Goal: Transaction & Acquisition: Book appointment/travel/reservation

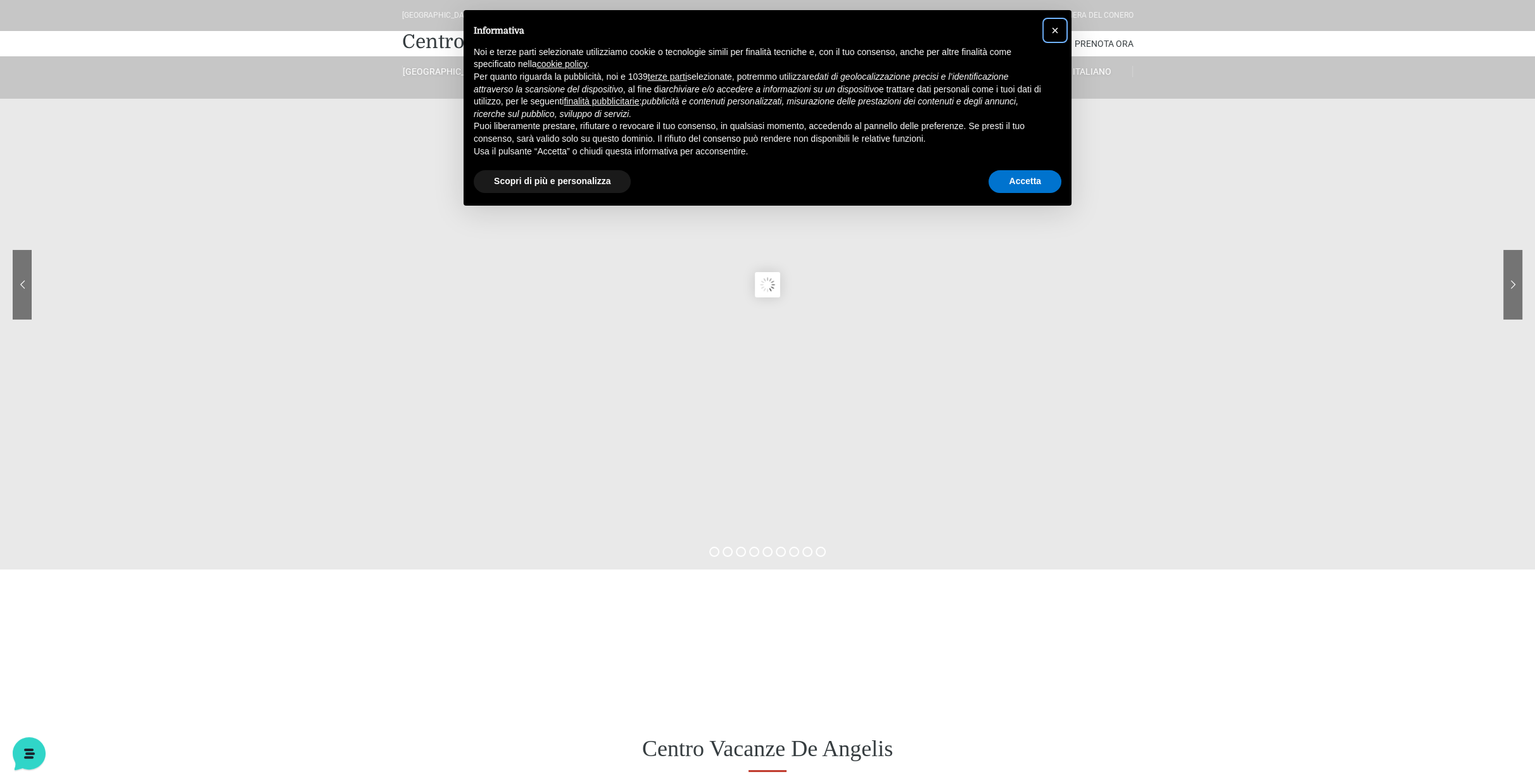
click at [1057, 23] on span "×" at bounding box center [1055, 30] width 8 height 14
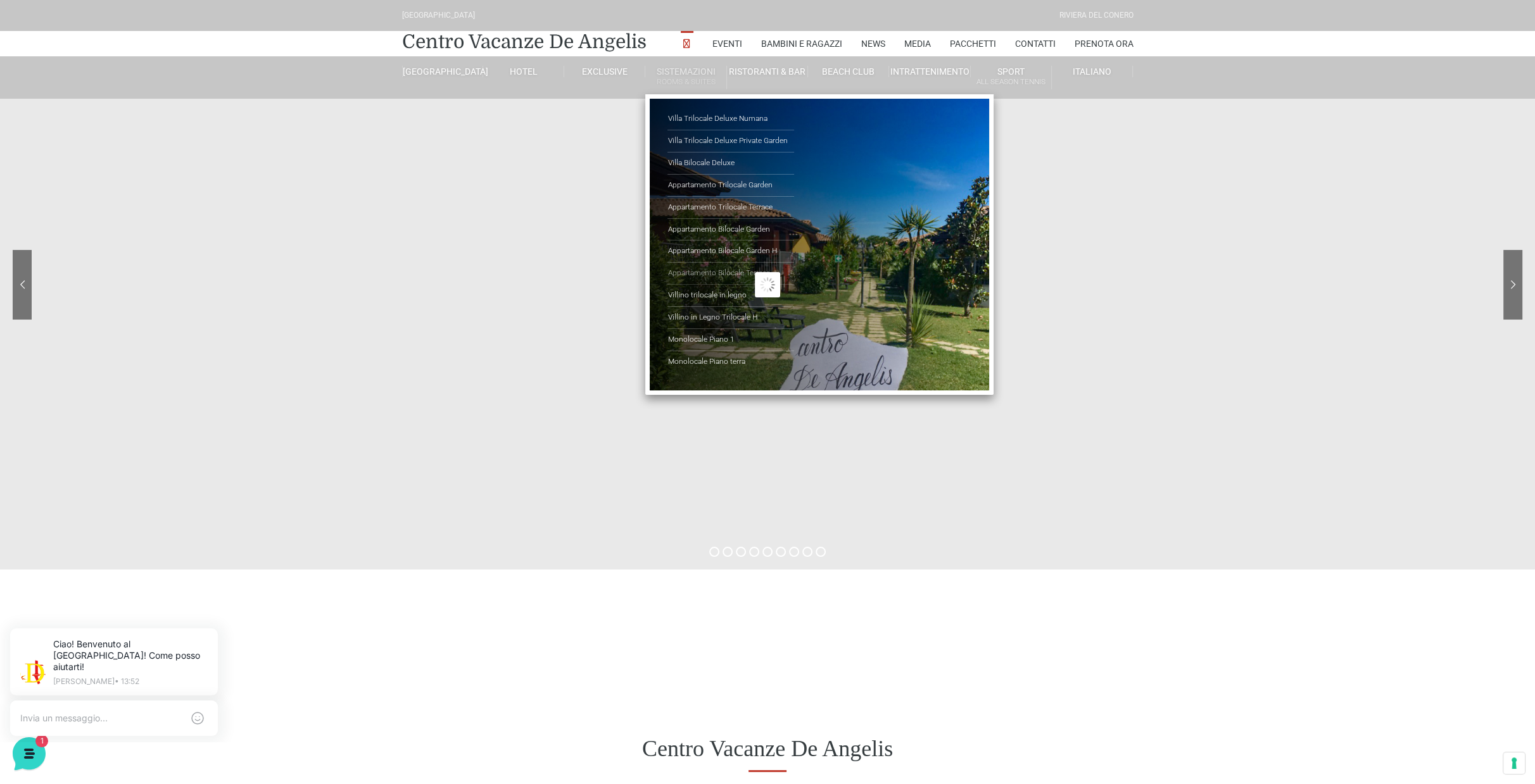
click at [710, 273] on link "Appartamento Bilocale Terrace" at bounding box center [731, 273] width 127 height 22
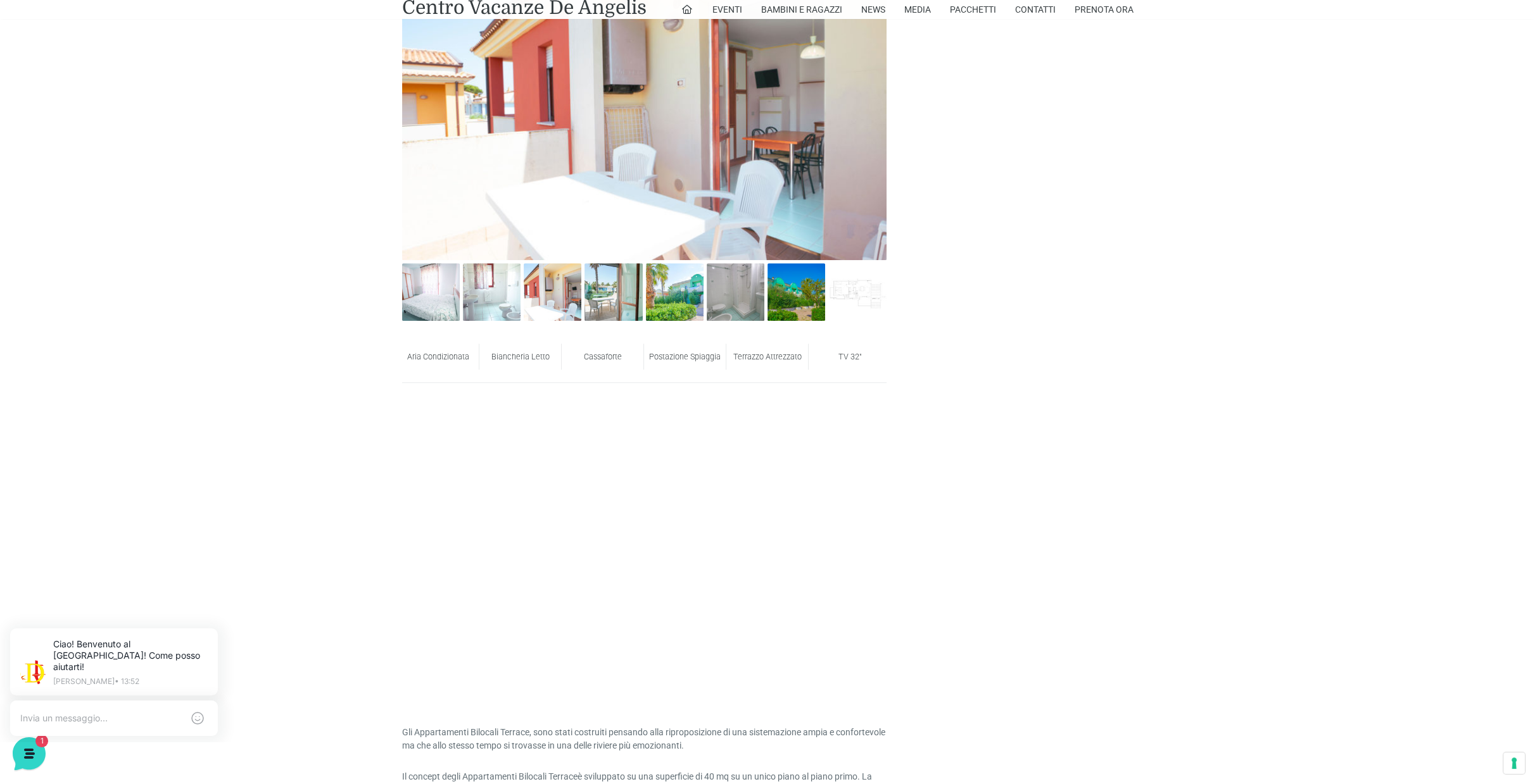
scroll to position [886, 0]
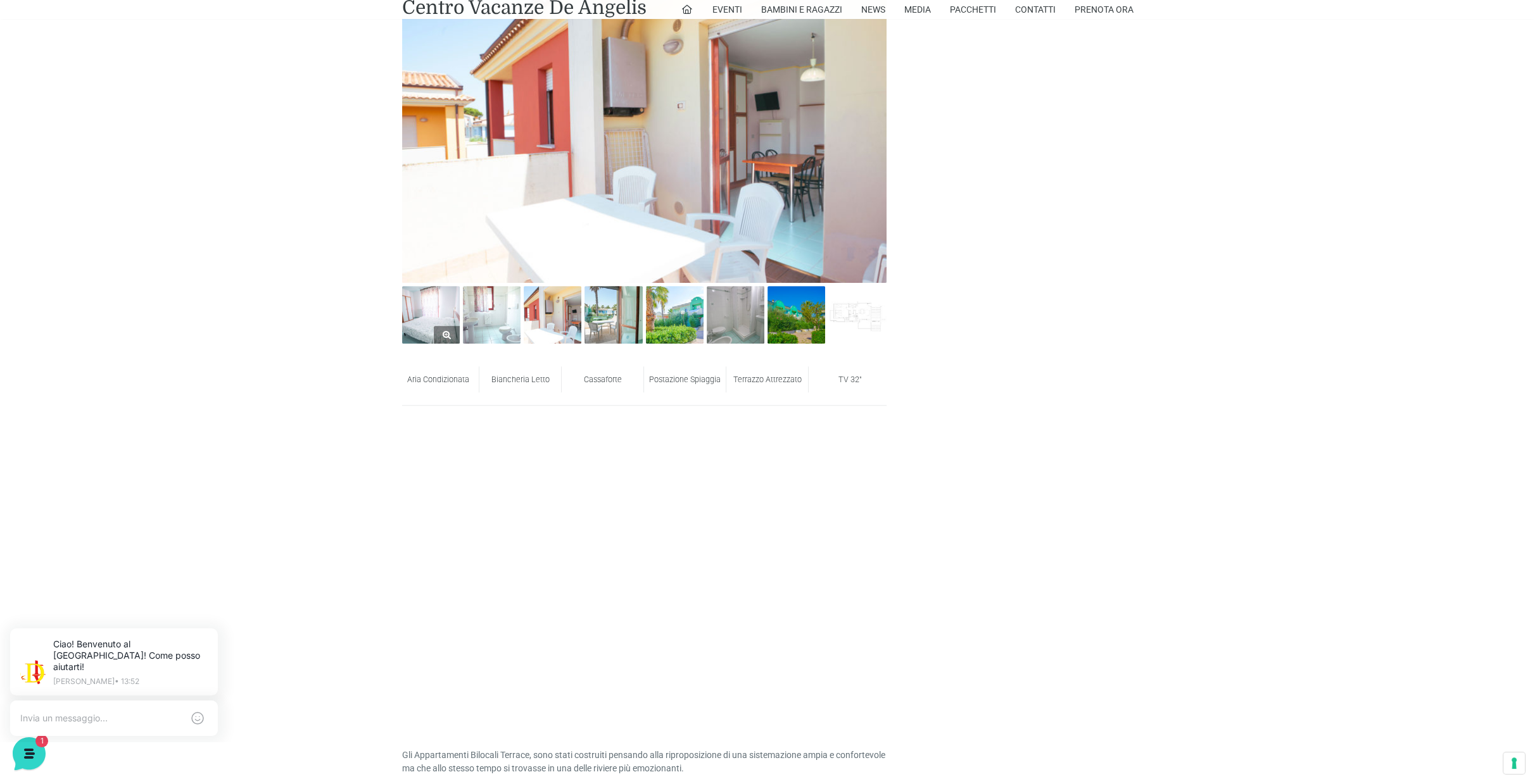
click at [434, 313] on img at bounding box center [431, 315] width 58 height 58
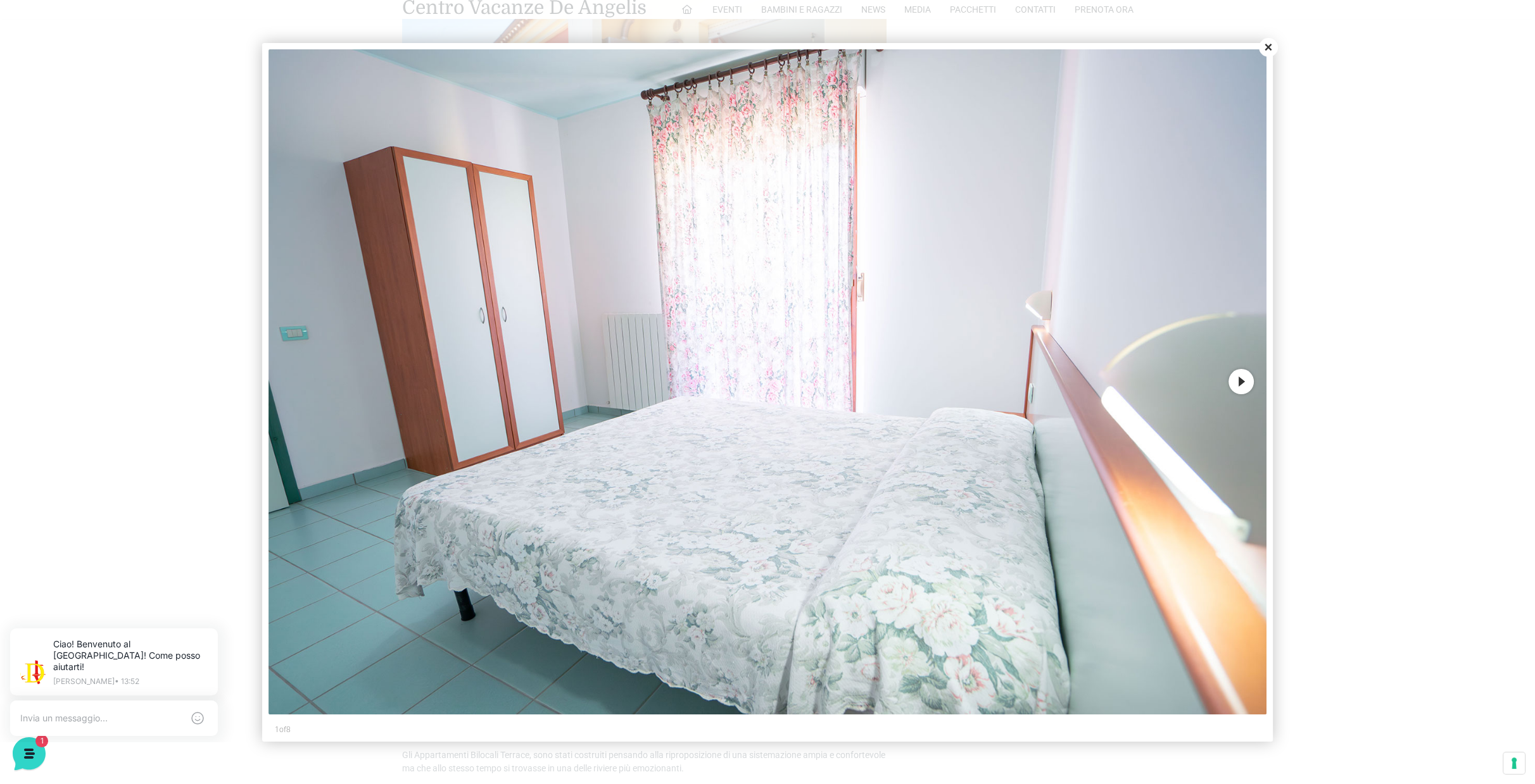
click at [1247, 384] on button "Next" at bounding box center [1240, 381] width 25 height 25
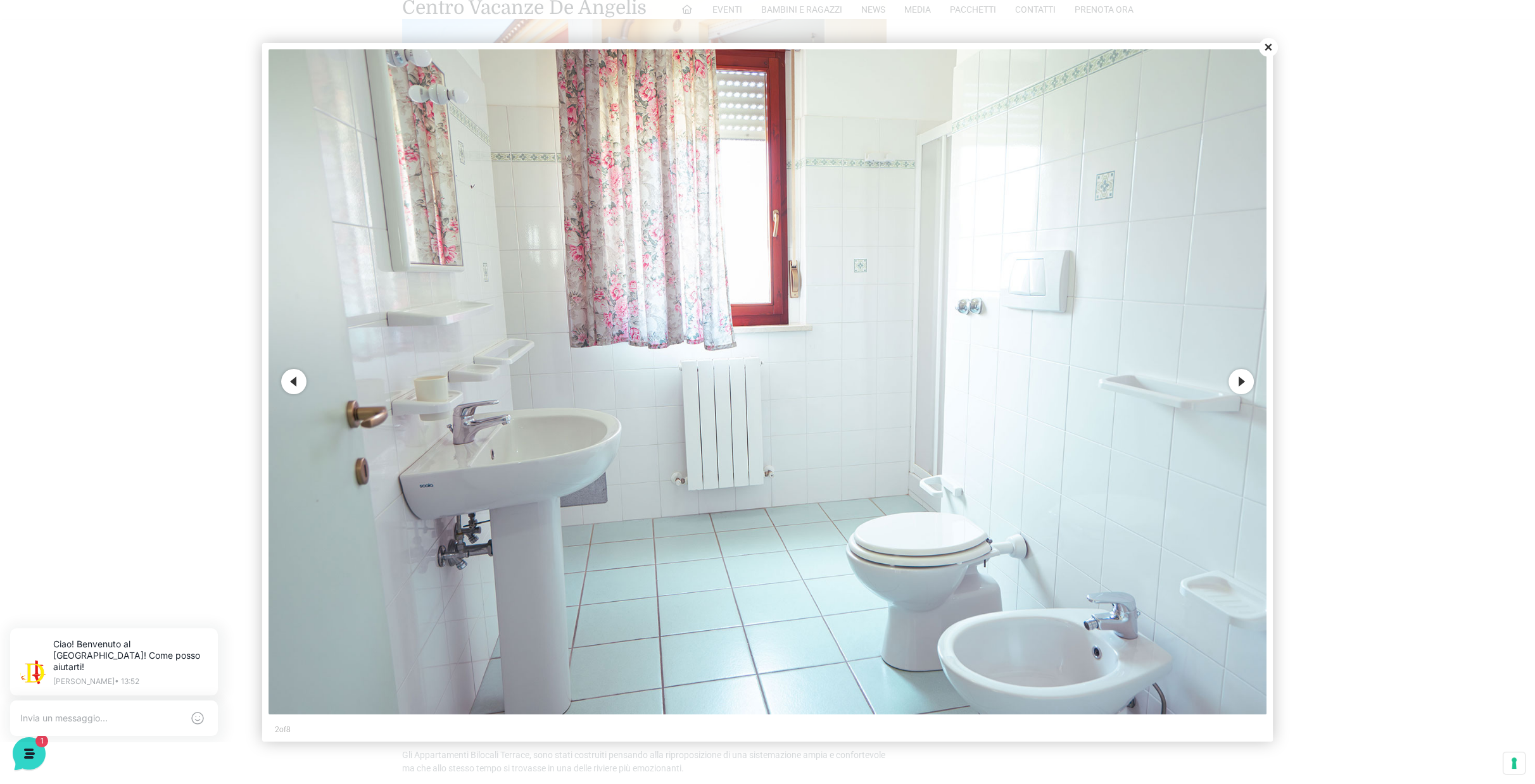
click at [1247, 384] on button "Next" at bounding box center [1240, 381] width 25 height 25
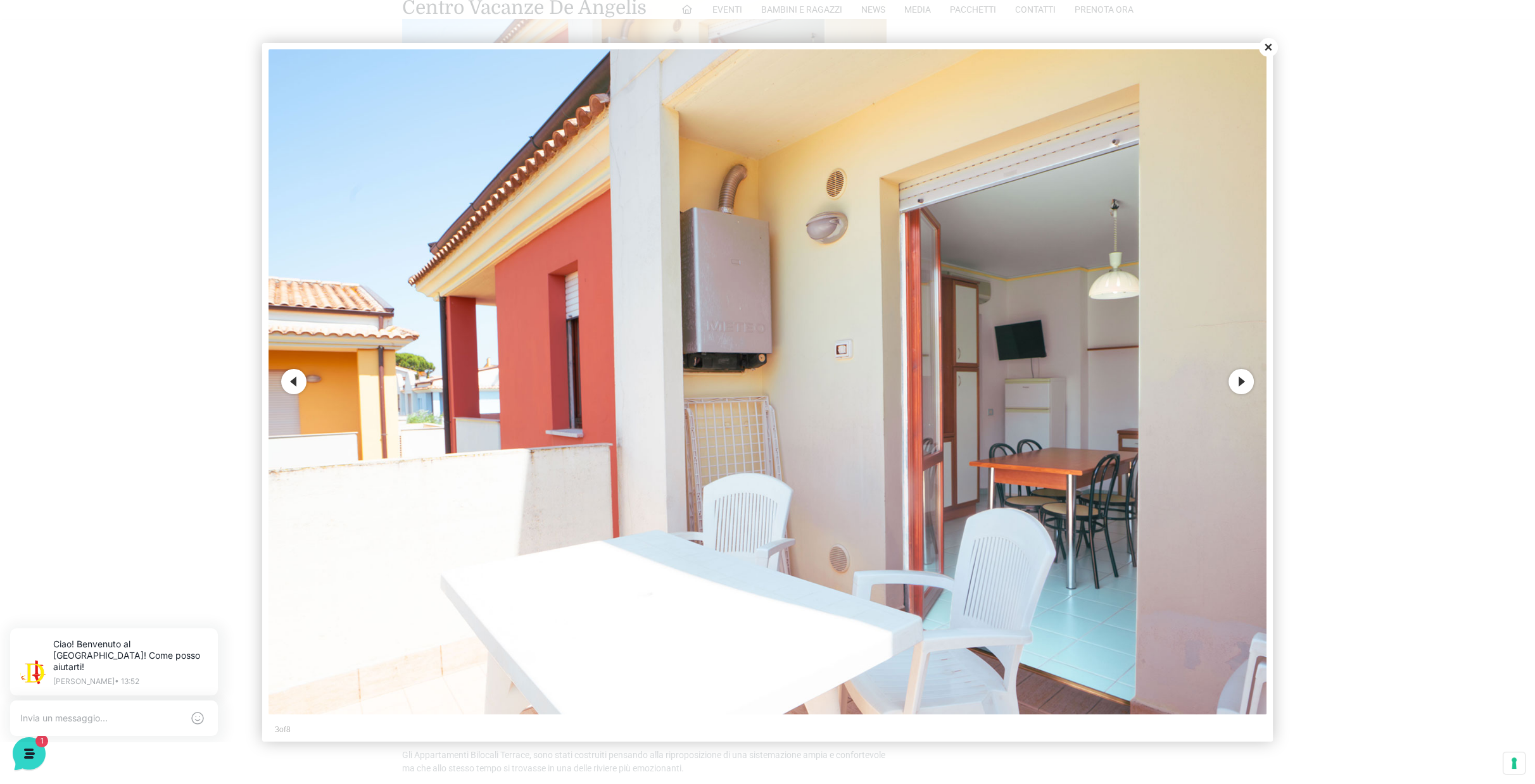
click at [1247, 384] on button "Next" at bounding box center [1240, 381] width 25 height 25
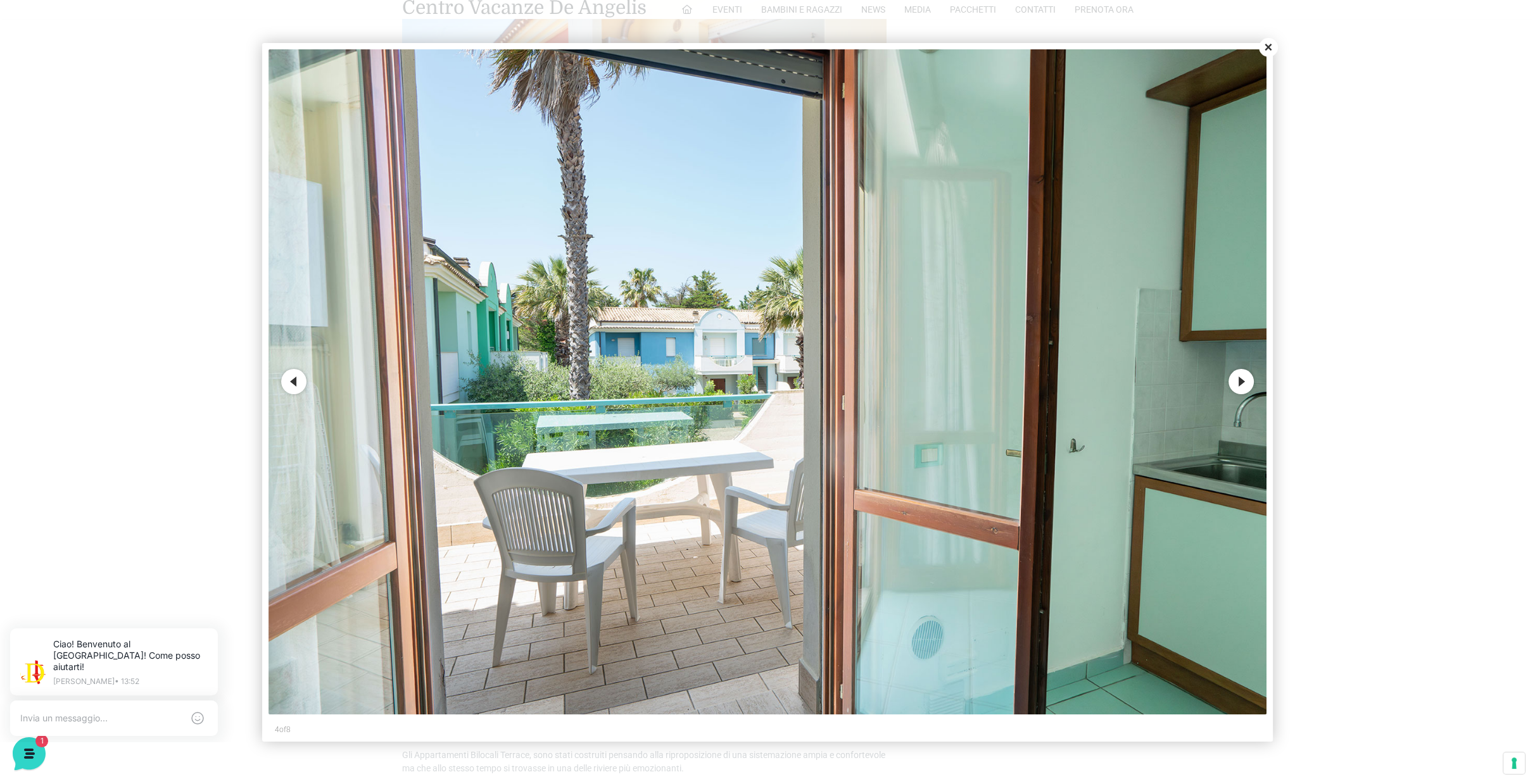
click at [1247, 384] on button "Next" at bounding box center [1240, 381] width 25 height 25
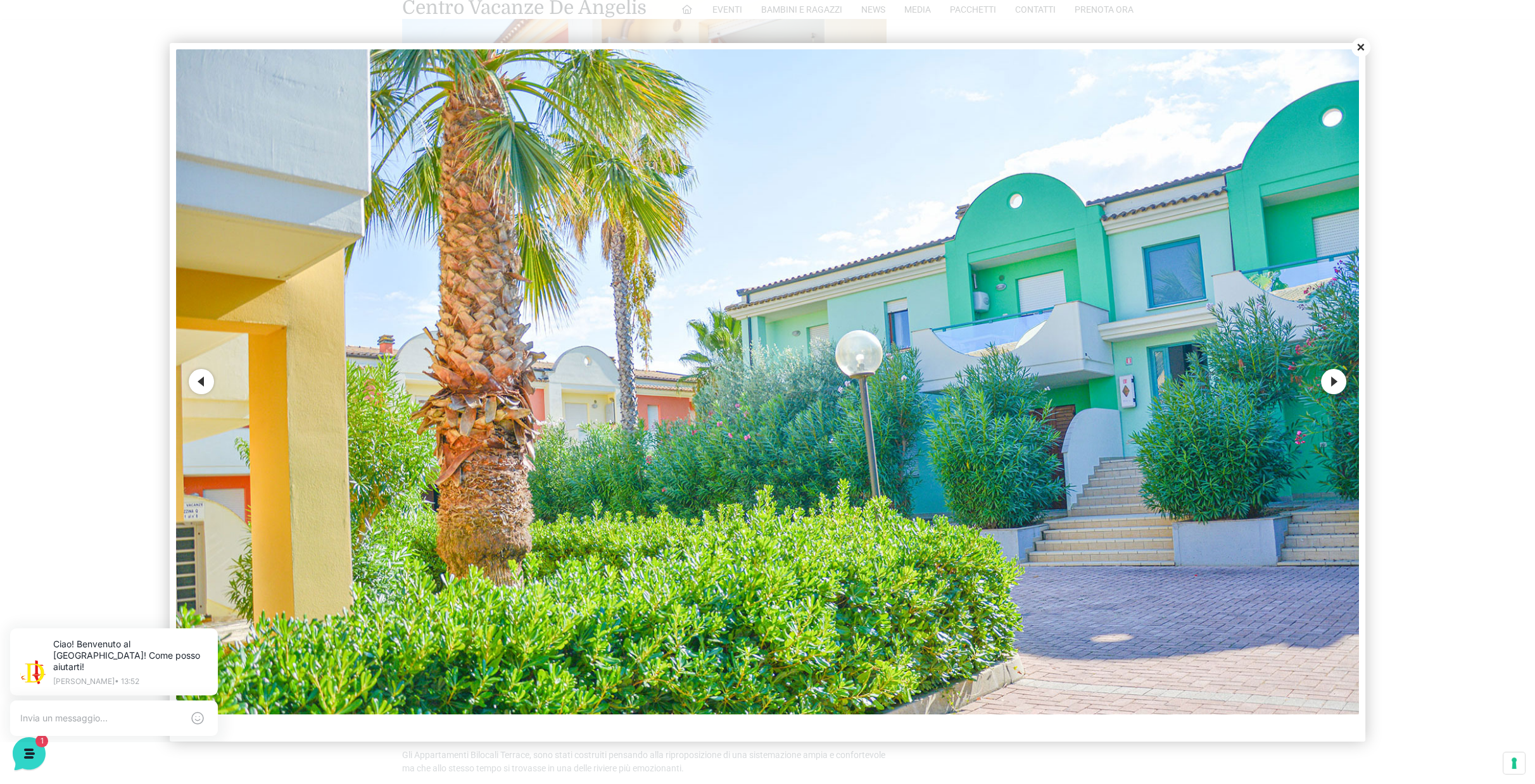
click at [1247, 384] on img at bounding box center [767, 381] width 1183 height 665
click at [1331, 377] on button "Next" at bounding box center [1333, 381] width 25 height 25
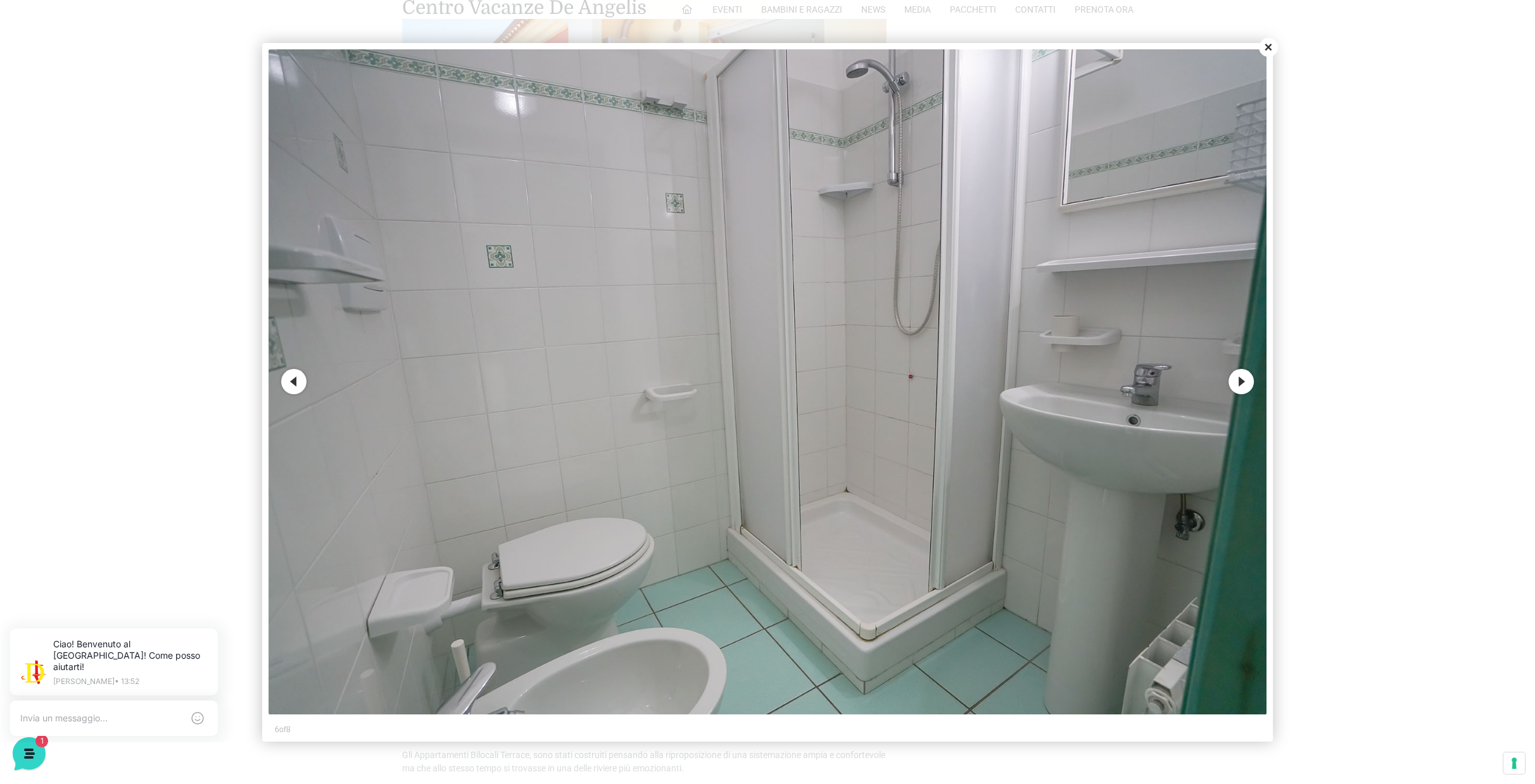
click at [1243, 380] on button "Next" at bounding box center [1240, 381] width 25 height 25
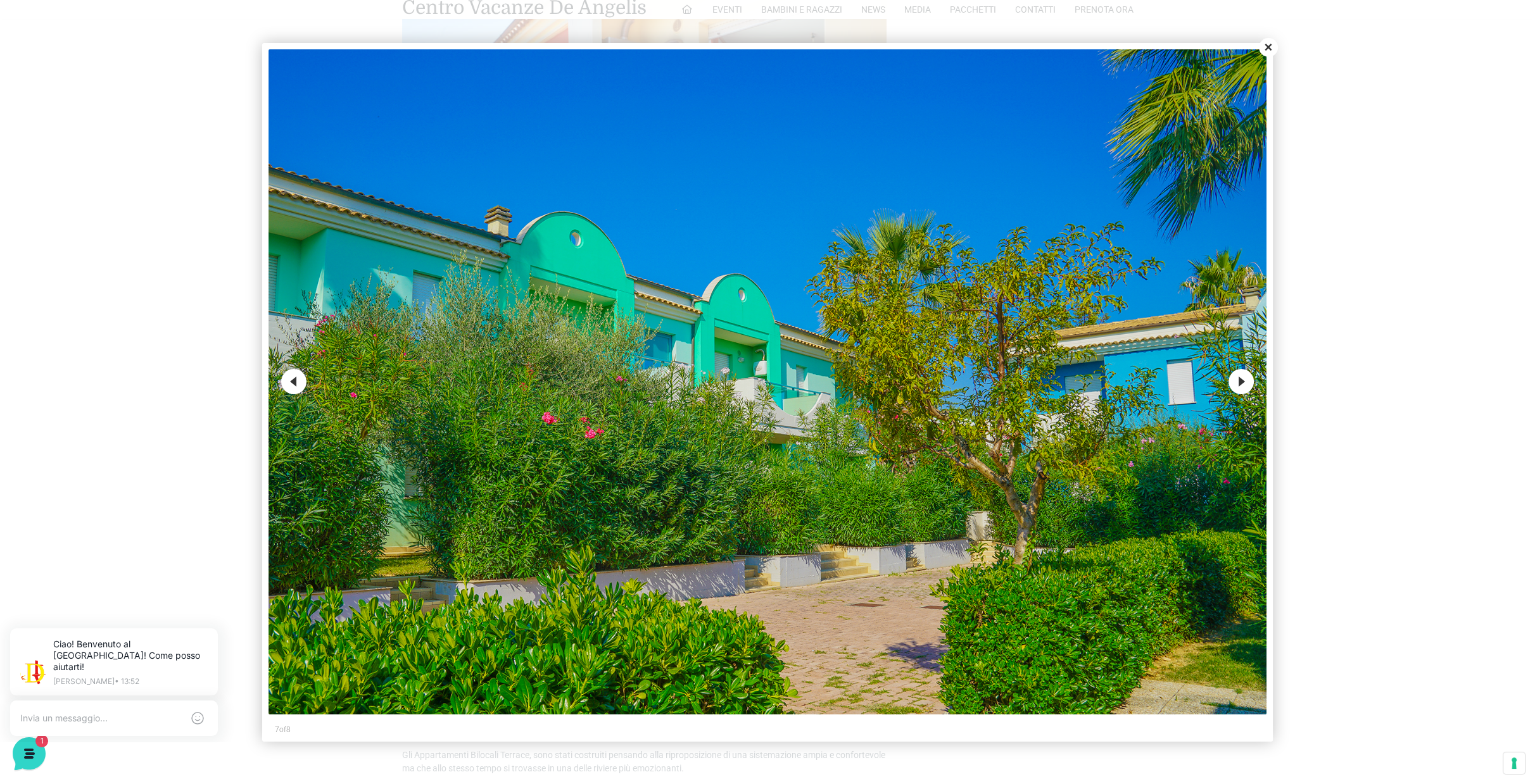
click at [1243, 380] on button "Next" at bounding box center [1240, 381] width 25 height 25
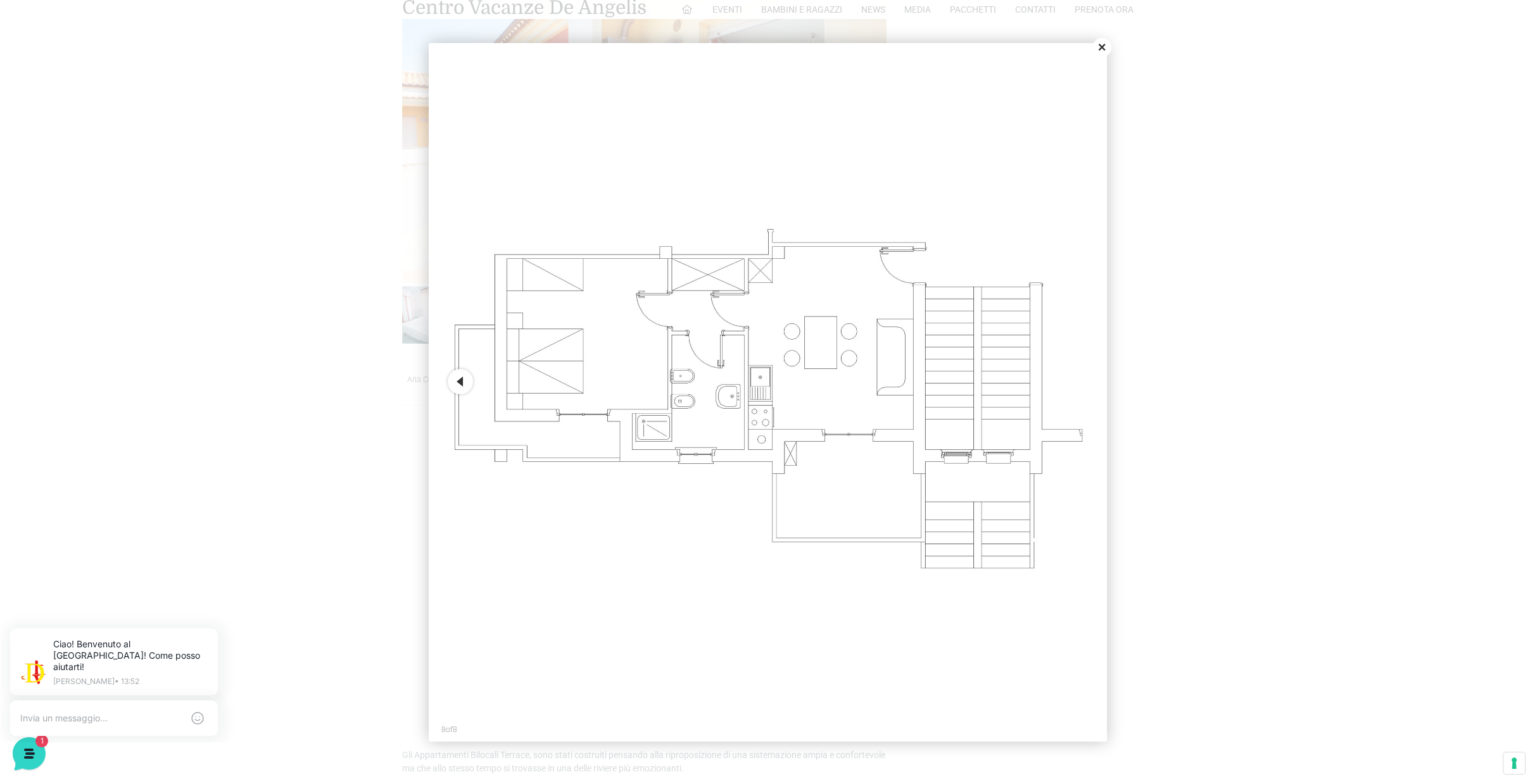
click at [1096, 47] on button "Close" at bounding box center [1102, 48] width 19 height 19
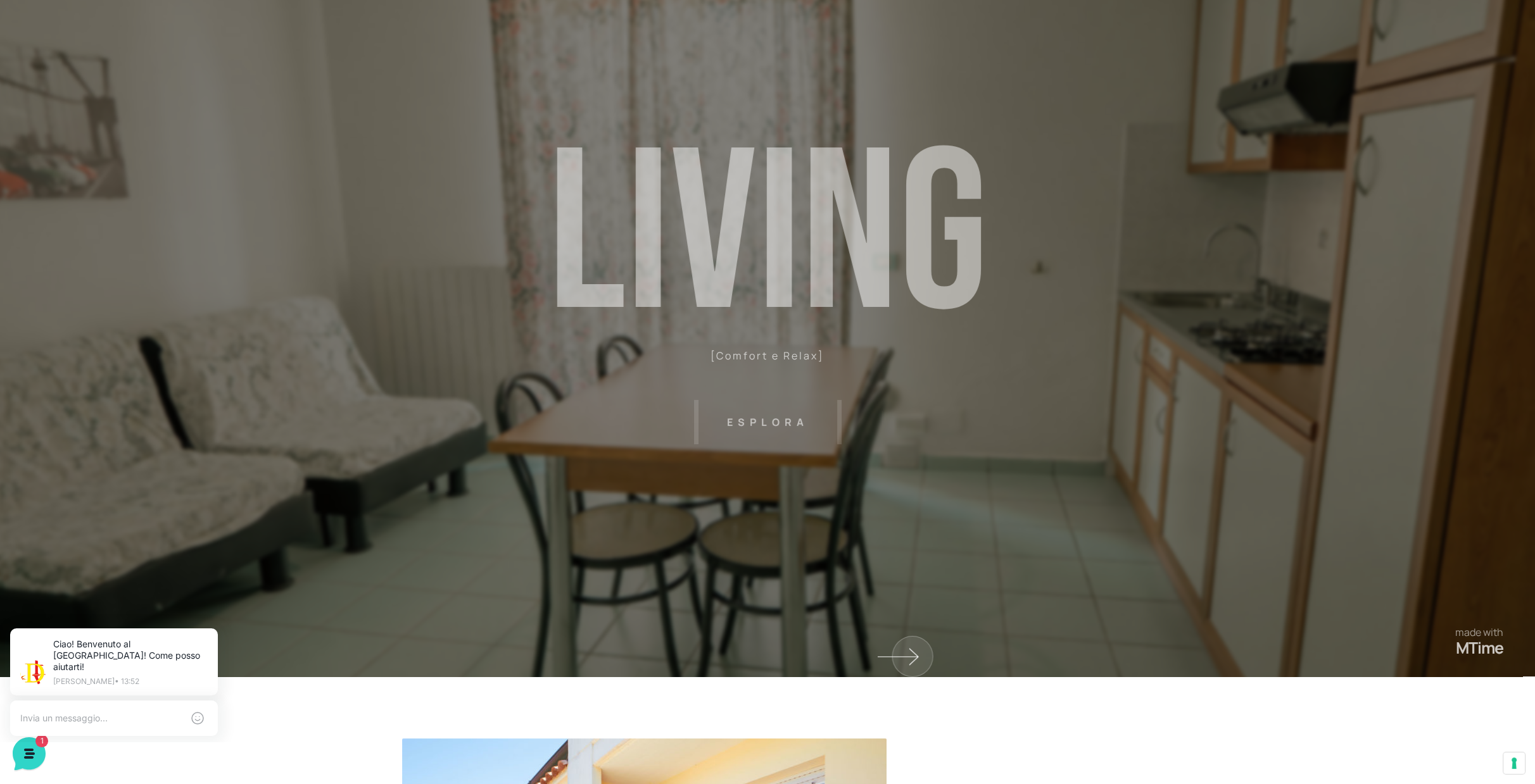
scroll to position [5, 0]
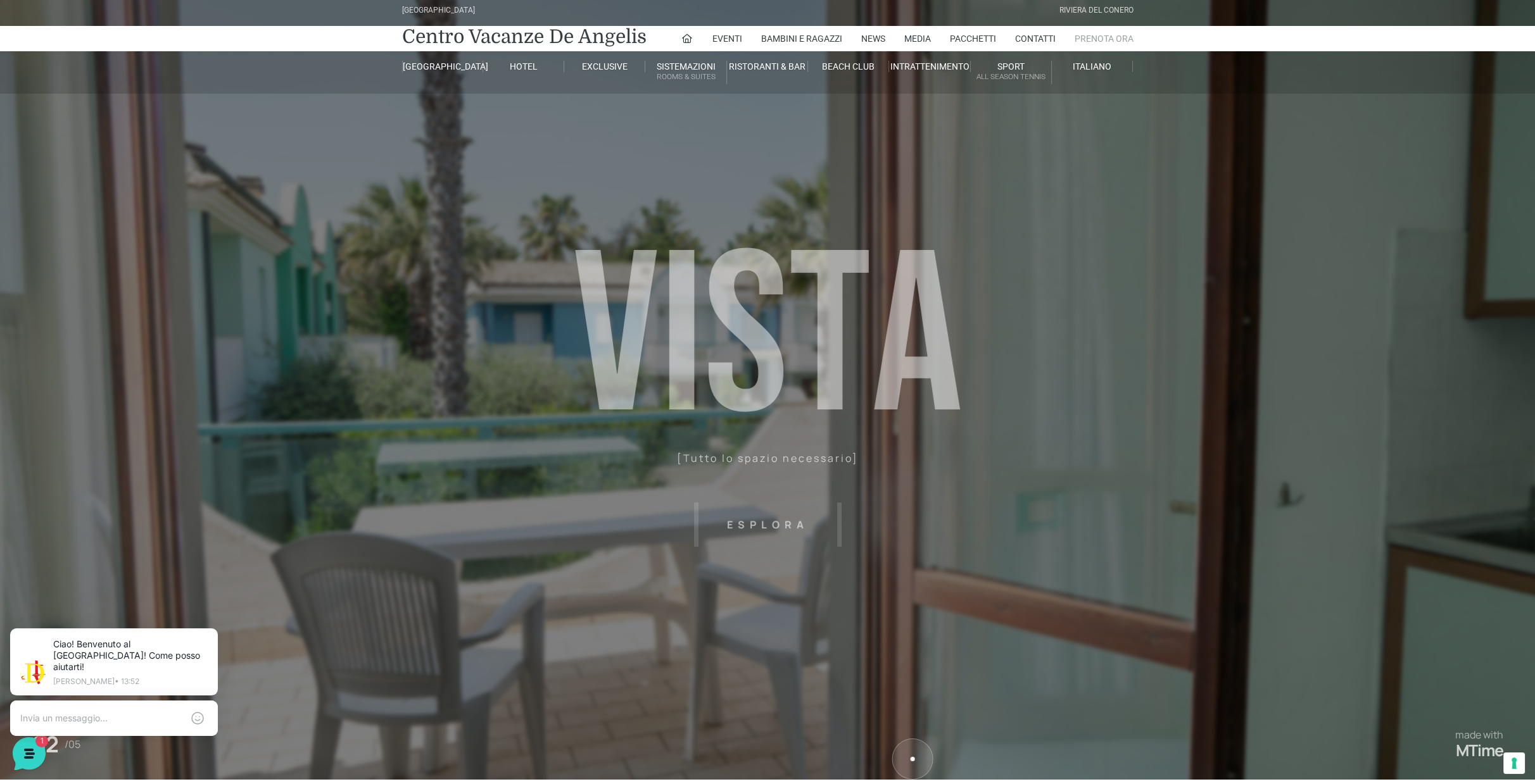
click at [1105, 40] on link "Prenota Ora" at bounding box center [1103, 38] width 59 height 25
